Goal: Contribute content: Contribute content

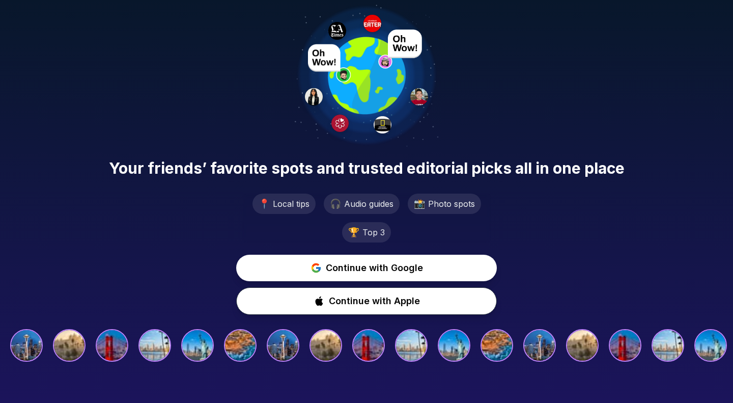
click at [417, 272] on span "Continue with Google" at bounding box center [374, 268] width 97 height 14
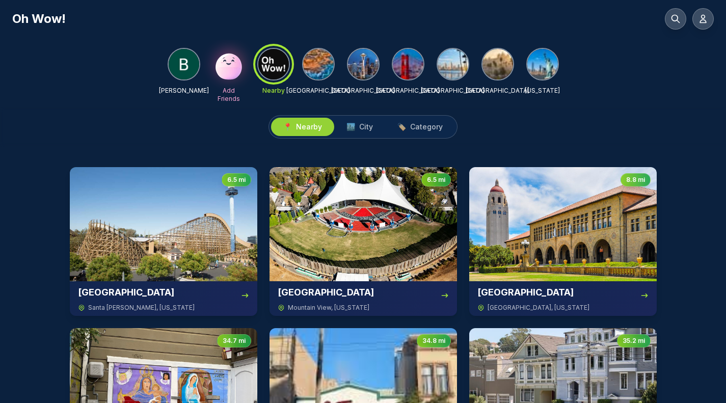
click at [279, 68] on div at bounding box center [273, 64] width 37 height 37
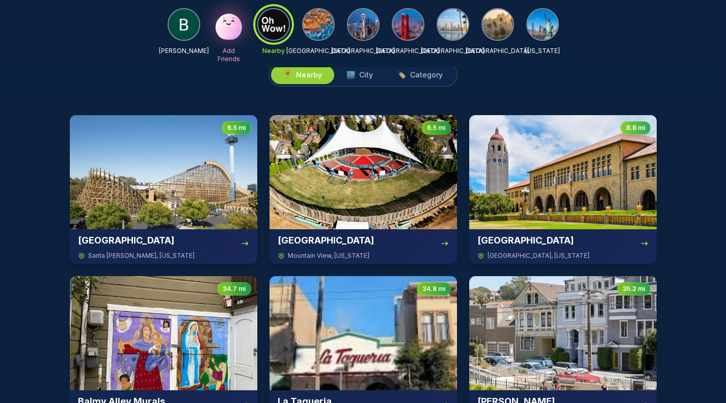
scroll to position [37, 0]
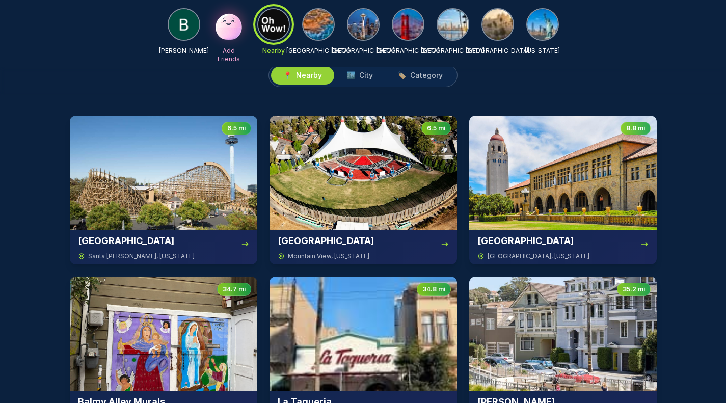
click at [372, 202] on img at bounding box center [362, 173] width 187 height 114
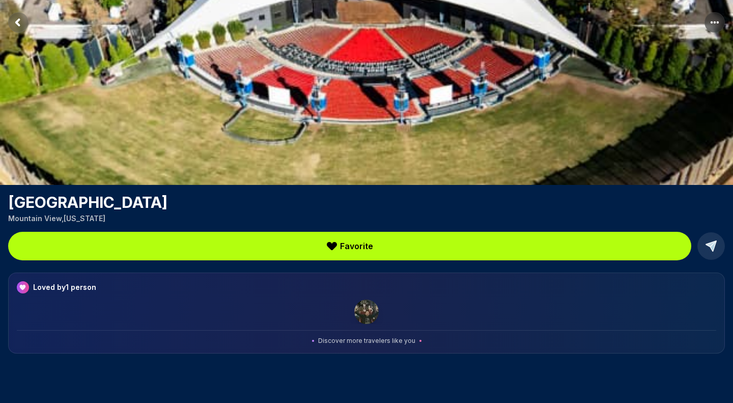
click at [371, 316] on img at bounding box center [366, 311] width 24 height 24
click at [380, 247] on button "Favorite" at bounding box center [350, 246] width 684 height 29
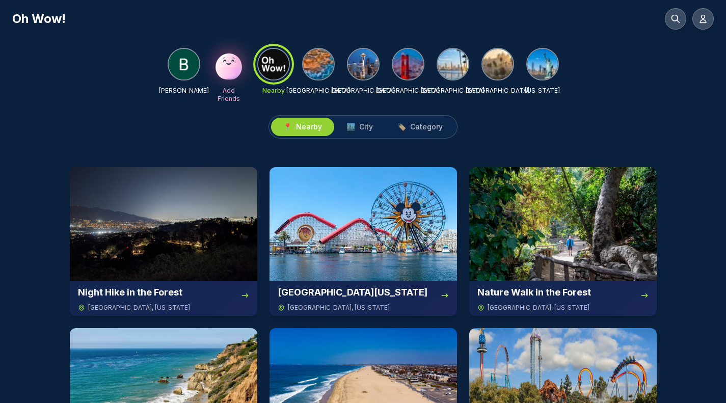
click at [708, 20] on button at bounding box center [702, 18] width 21 height 21
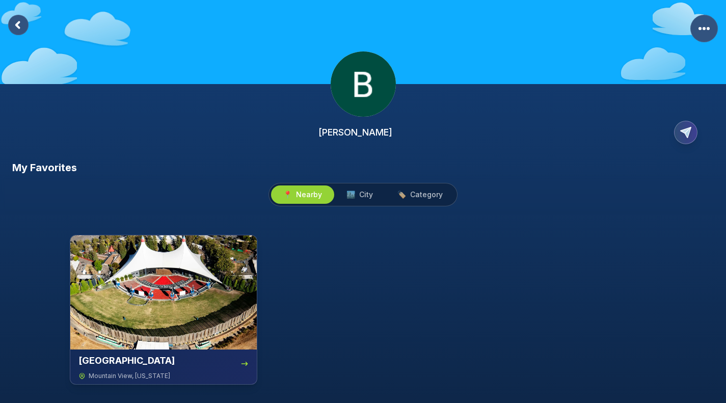
scroll to position [15, 0]
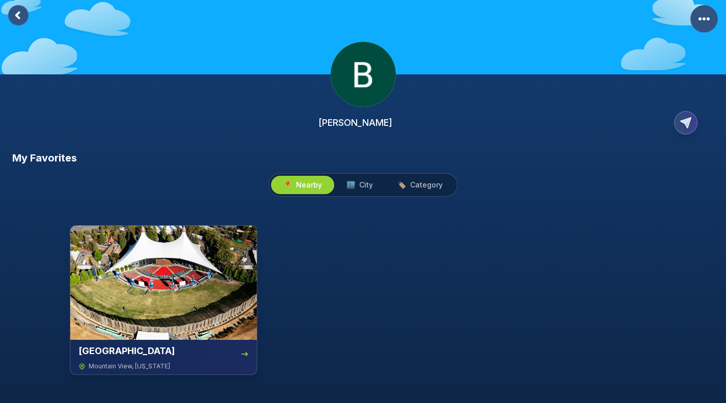
click at [358, 186] on span "🏙️ City" at bounding box center [359, 185] width 26 height 10
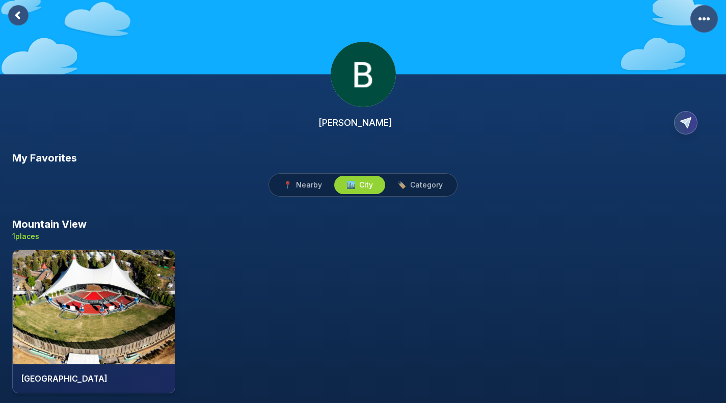
click at [419, 182] on span "Category" at bounding box center [426, 185] width 33 height 10
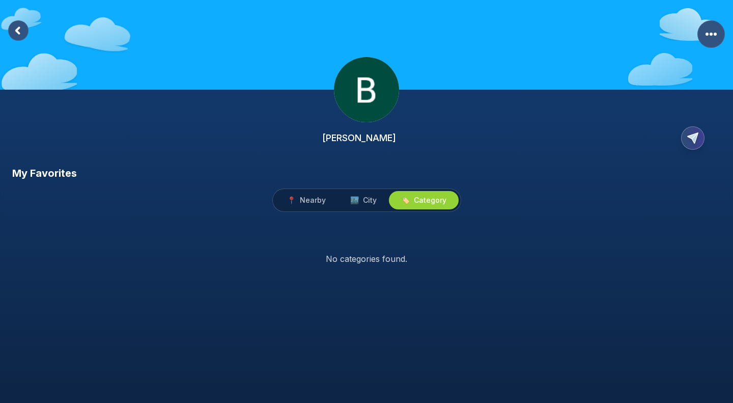
click at [363, 197] on span "🏙️ City" at bounding box center [363, 200] width 26 height 10
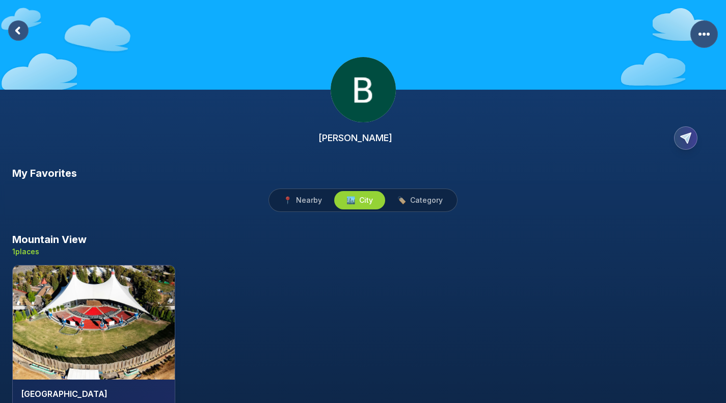
click at [702, 33] on rect "More Options" at bounding box center [704, 34] width 28 height 28
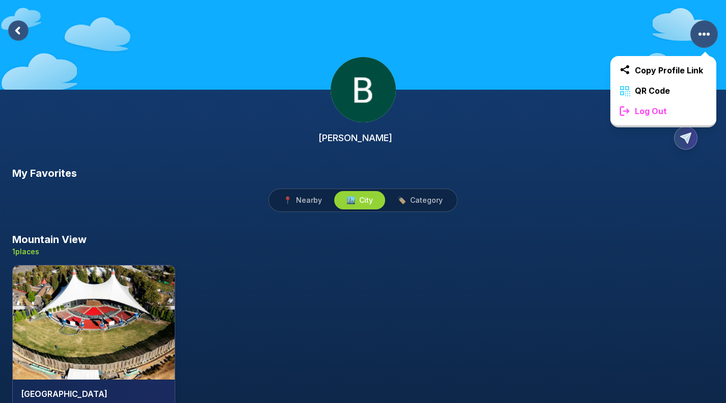
click at [650, 95] on span "QR Code" at bounding box center [652, 91] width 43 height 12
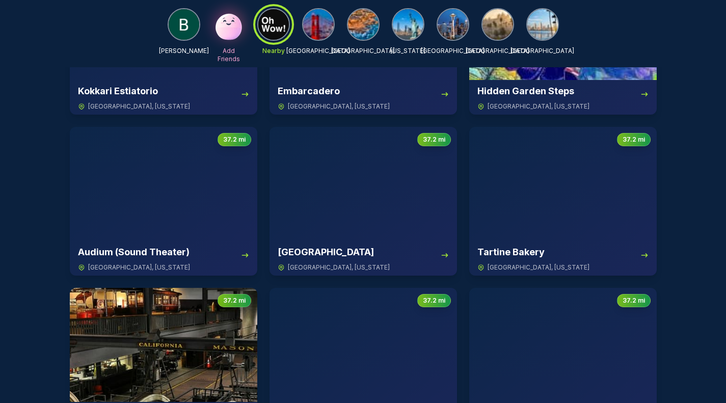
scroll to position [1636, 0]
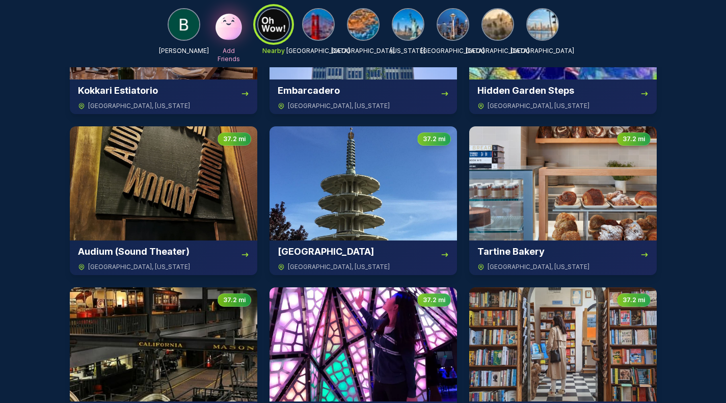
click at [494, 212] on img at bounding box center [562, 183] width 187 height 114
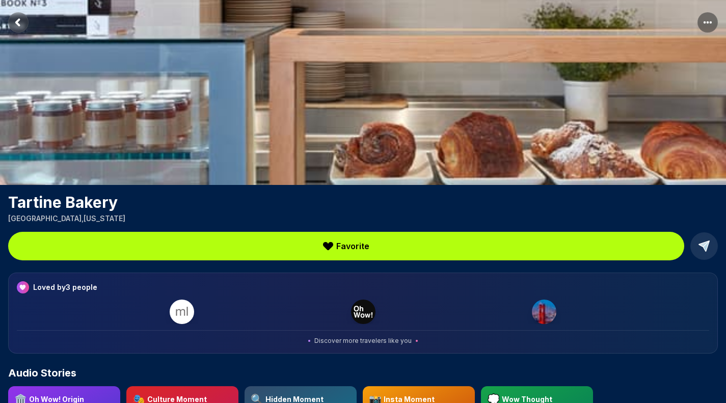
click at [366, 244] on span "Favorite" at bounding box center [352, 246] width 33 height 12
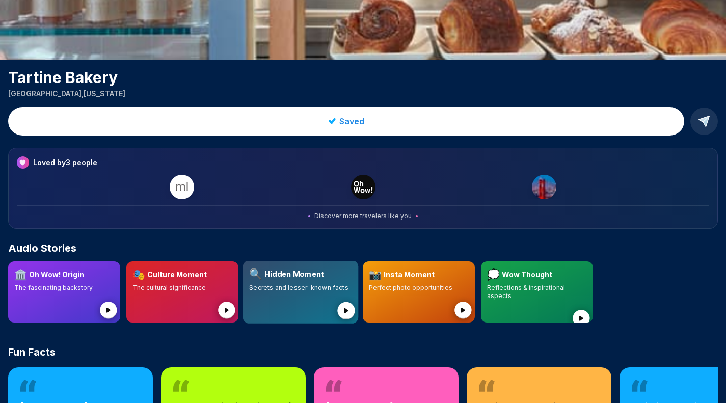
scroll to position [125, 0]
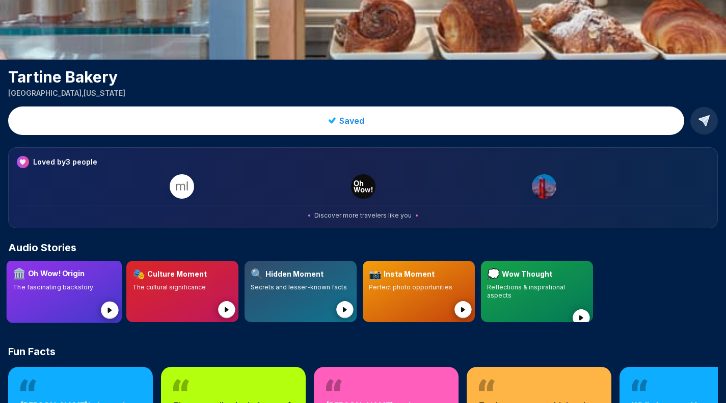
click at [109, 308] on icon at bounding box center [109, 310] width 4 height 5
click at [229, 311] on icon at bounding box center [227, 309] width 4 height 5
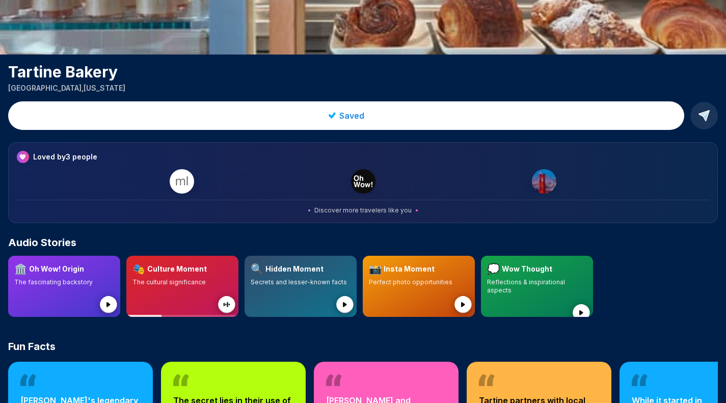
scroll to position [132, 0]
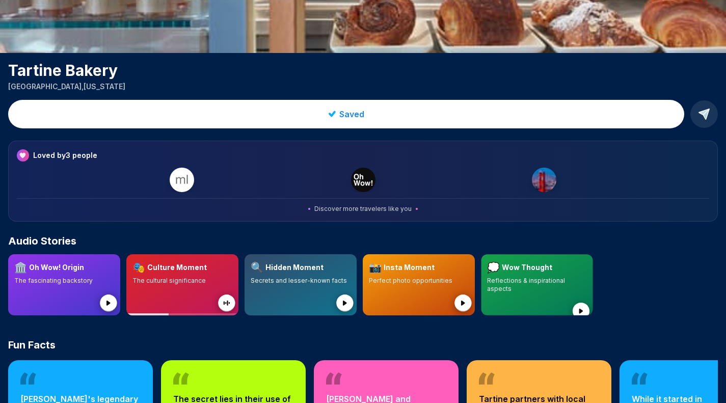
click at [583, 309] on icon at bounding box center [581, 311] width 4 height 5
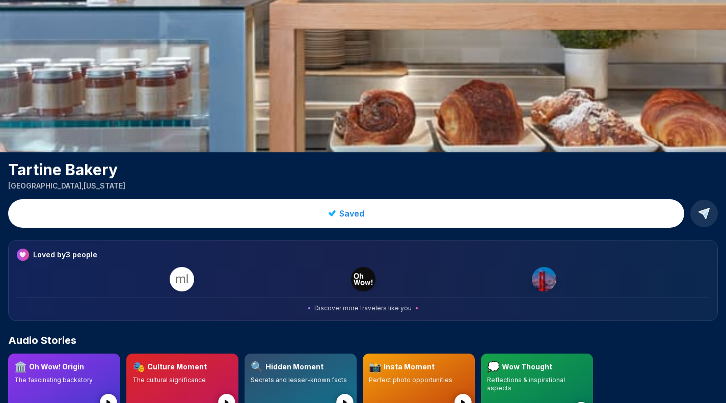
scroll to position [0, 0]
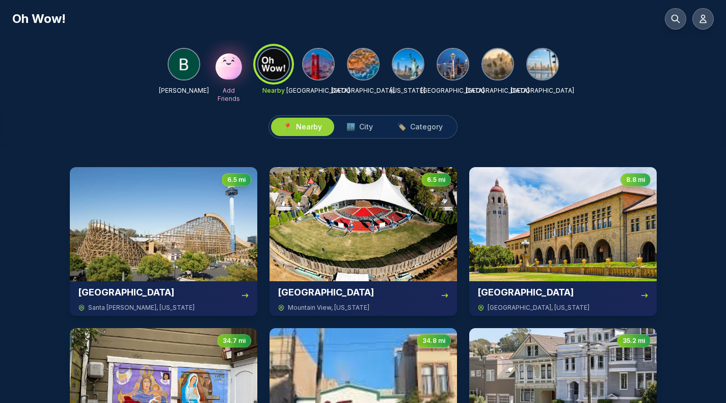
click at [370, 123] on span "City" at bounding box center [366, 127] width 14 height 10
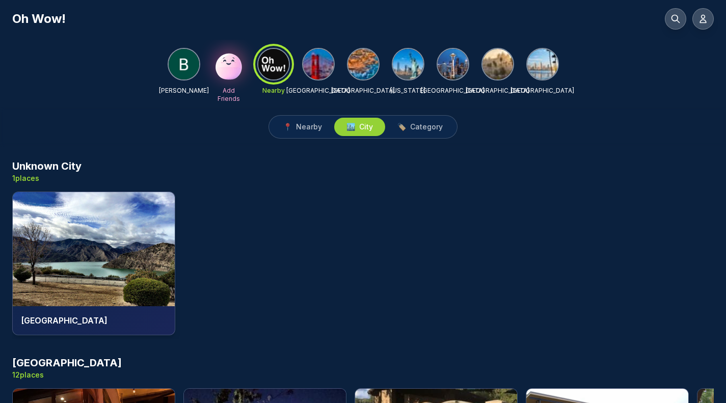
click at [673, 19] on icon at bounding box center [675, 19] width 10 height 10
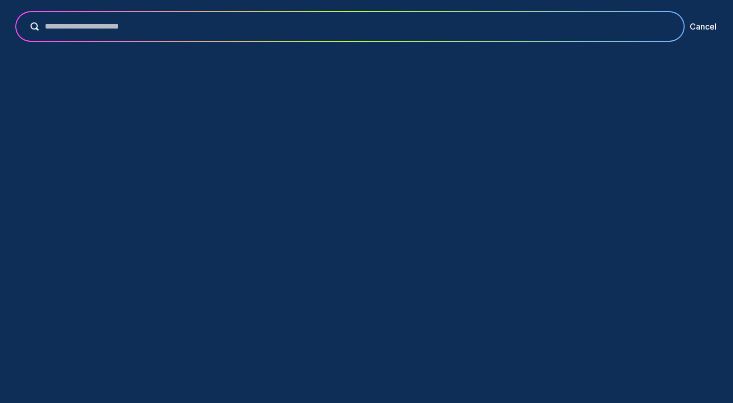
click at [564, 26] on input "text" at bounding box center [357, 26] width 637 height 12
click at [166, 21] on input "text" at bounding box center [357, 26] width 637 height 12
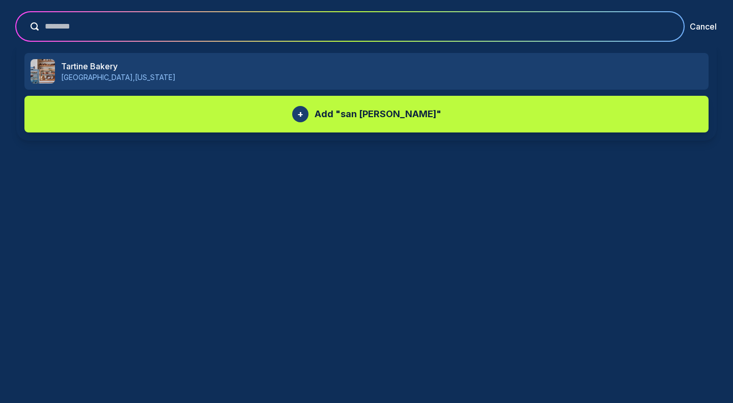
click at [24, 22] on button "submit" at bounding box center [31, 26] width 14 height 8
type input "*"
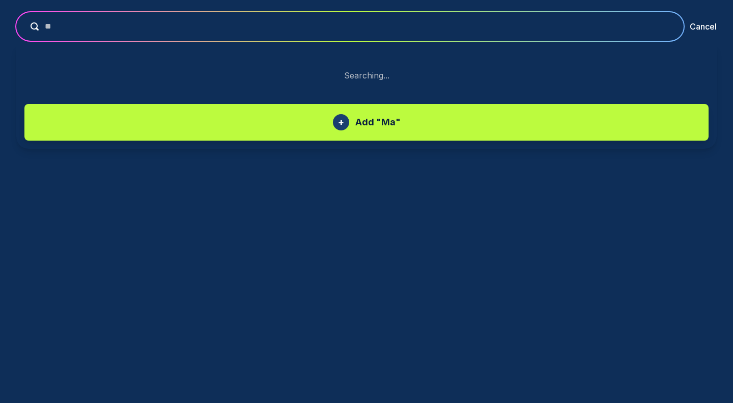
type input "*"
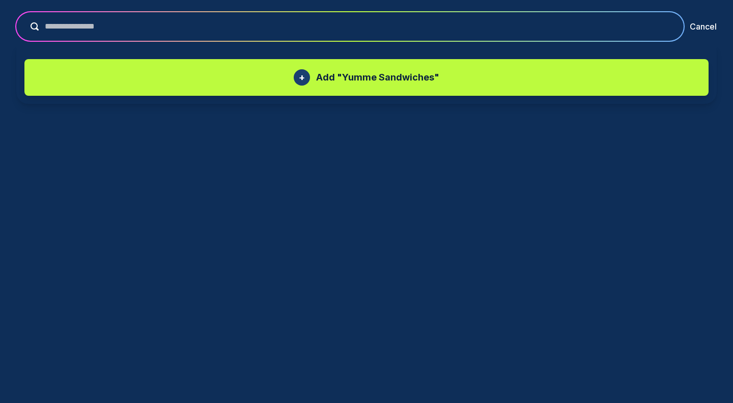
type input "**********"
click at [24, 22] on button "submit" at bounding box center [31, 26] width 14 height 8
click at [308, 71] on div "+" at bounding box center [302, 77] width 16 height 16
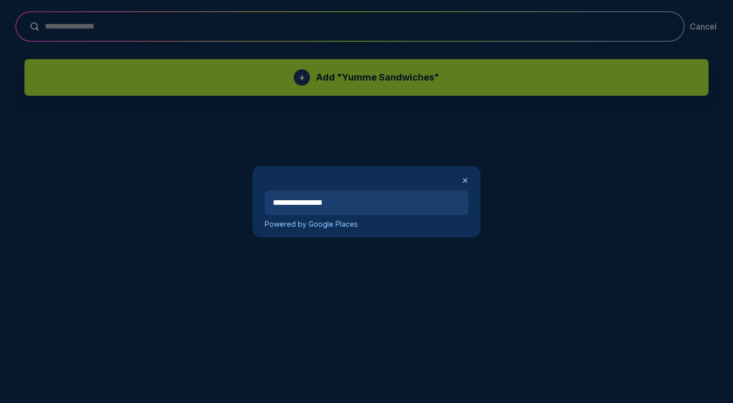
click at [296, 201] on input "**********" at bounding box center [367, 202] width 204 height 24
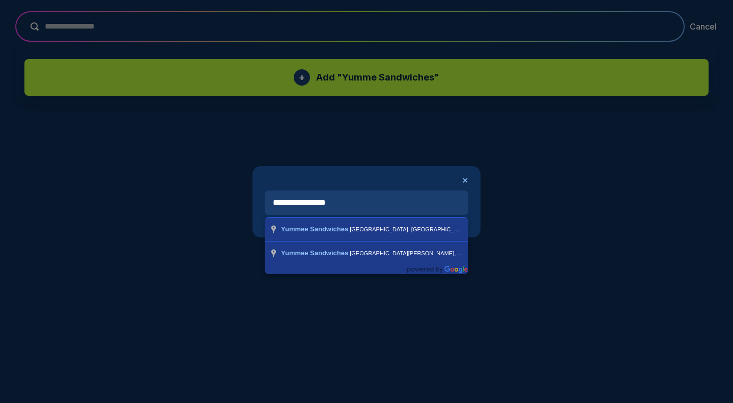
type input "**********"
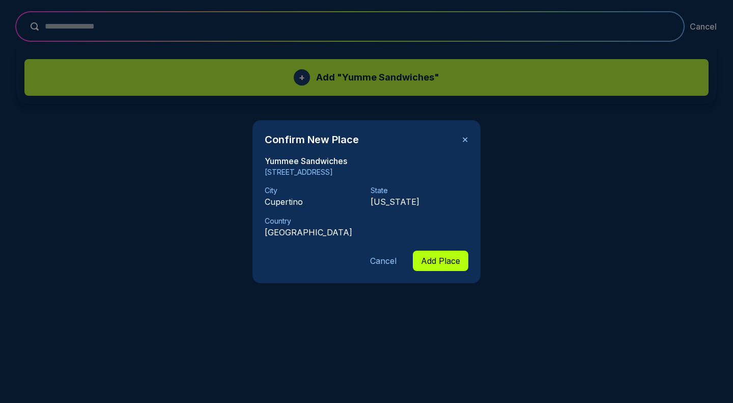
click at [446, 263] on button "Add Place" at bounding box center [441, 261] width 56 height 20
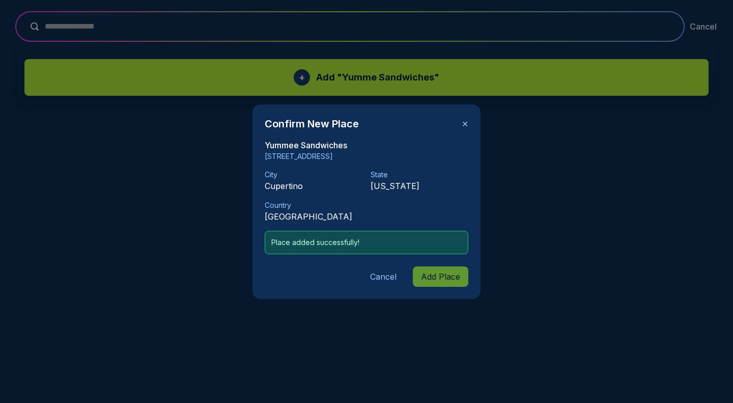
click at [432, 243] on p "Place added successfully!" at bounding box center [366, 242] width 190 height 10
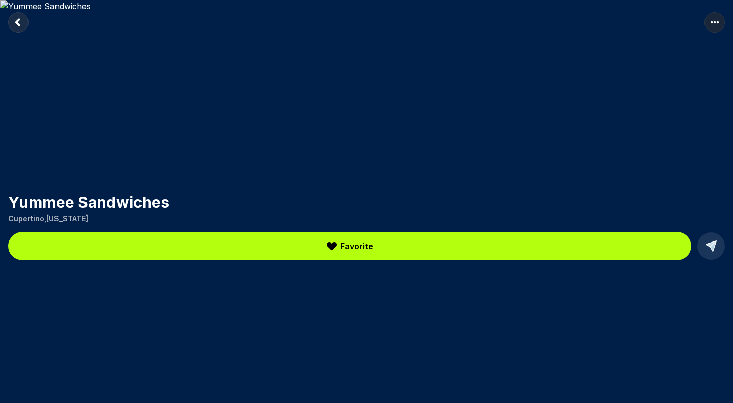
click at [344, 248] on span "Favorite" at bounding box center [356, 246] width 33 height 12
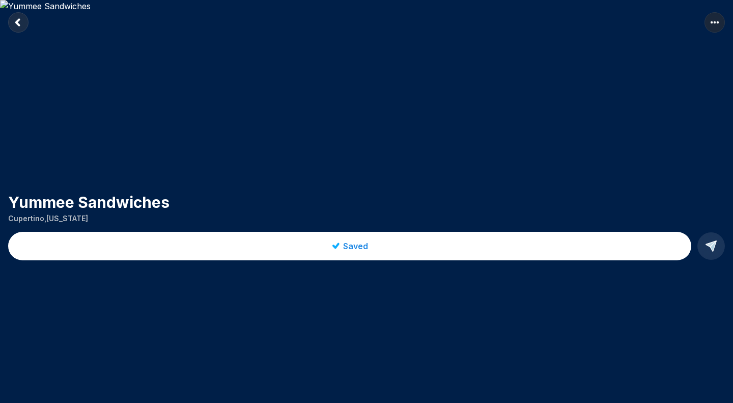
click at [16, 20] on rect "Return to previous page" at bounding box center [18, 22] width 20 height 20
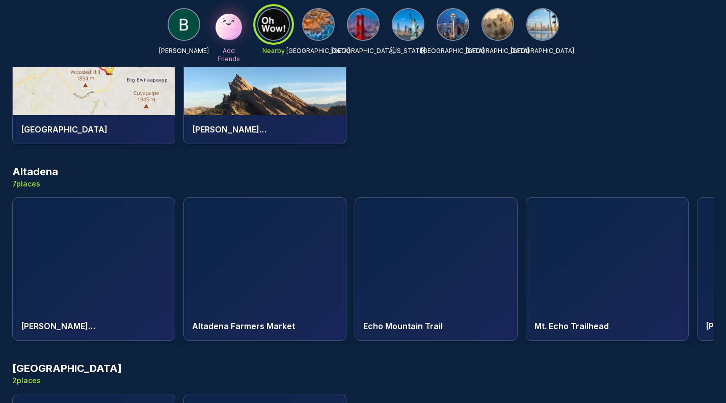
scroll to position [571, 0]
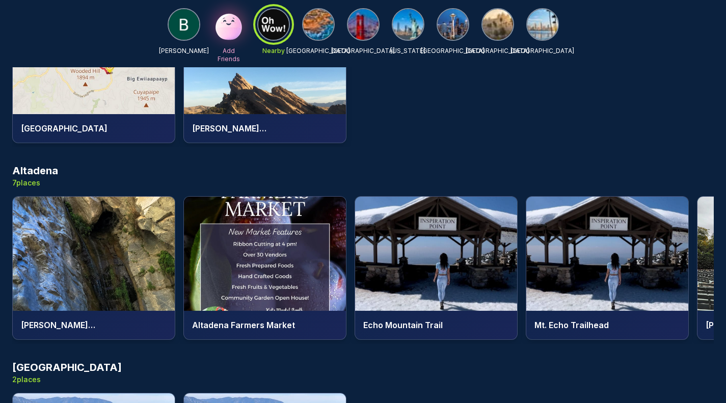
click at [459, 272] on img at bounding box center [436, 254] width 162 height 114
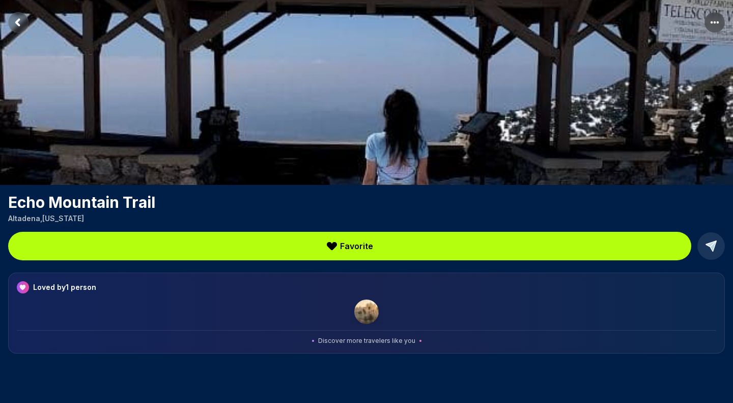
click at [440, 129] on img at bounding box center [366, 92] width 733 height 185
